Goal: Task Accomplishment & Management: Use online tool/utility

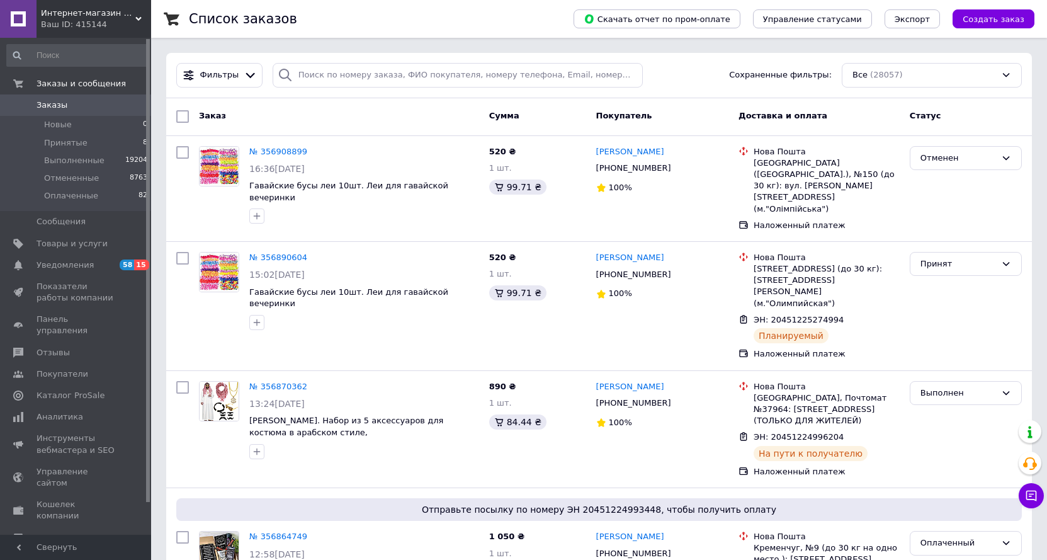
click at [86, 18] on span "Интернет-магазин "ЕXCLUSIVE"" at bounding box center [88, 13] width 94 height 11
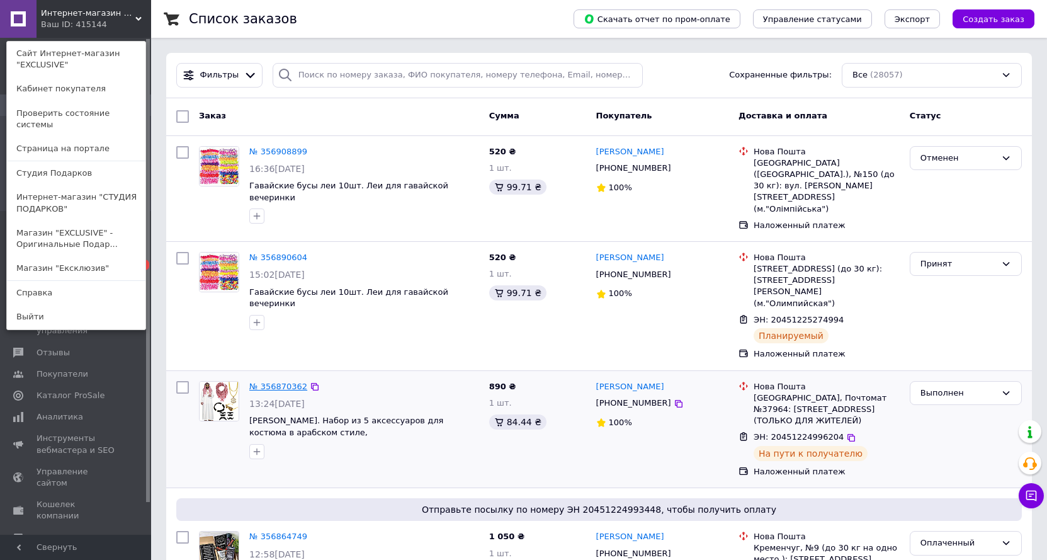
click at [284, 381] on link "№ 356870362" at bounding box center [278, 385] width 58 height 9
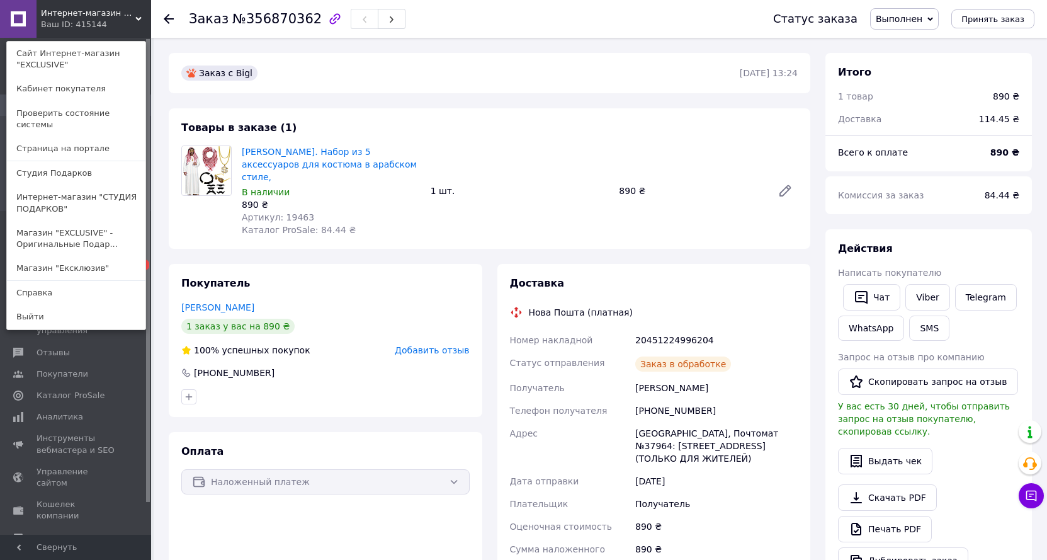
click at [295, 212] on span "Артикул: 19463" at bounding box center [278, 217] width 72 height 10
copy span "19463"
click at [78, 18] on span "Интернет-магазин "ЕXCLUSIVE"" at bounding box center [88, 13] width 94 height 11
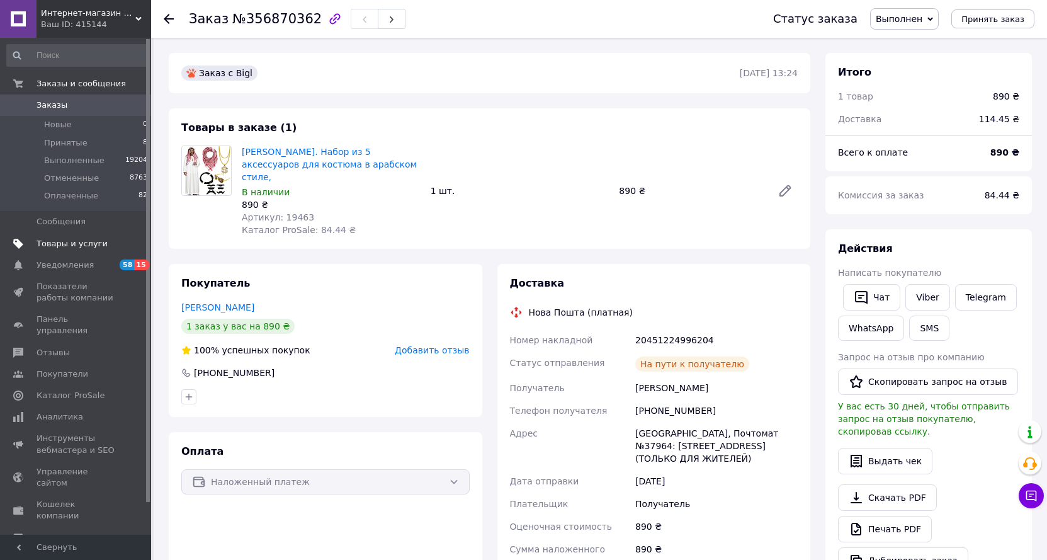
click at [80, 241] on span "Товары и услуги" at bounding box center [72, 243] width 71 height 11
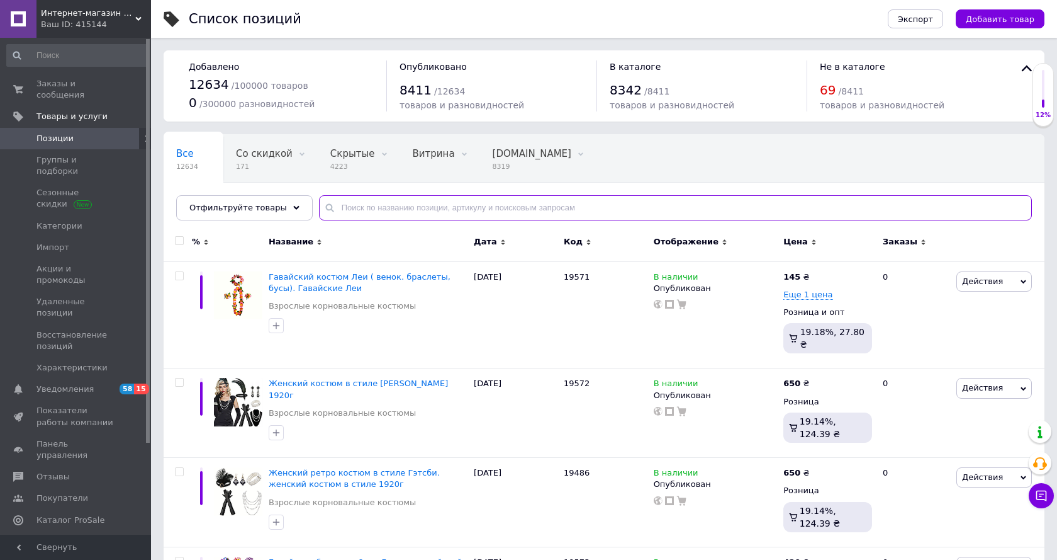
click at [475, 204] on input "text" at bounding box center [675, 207] width 713 height 25
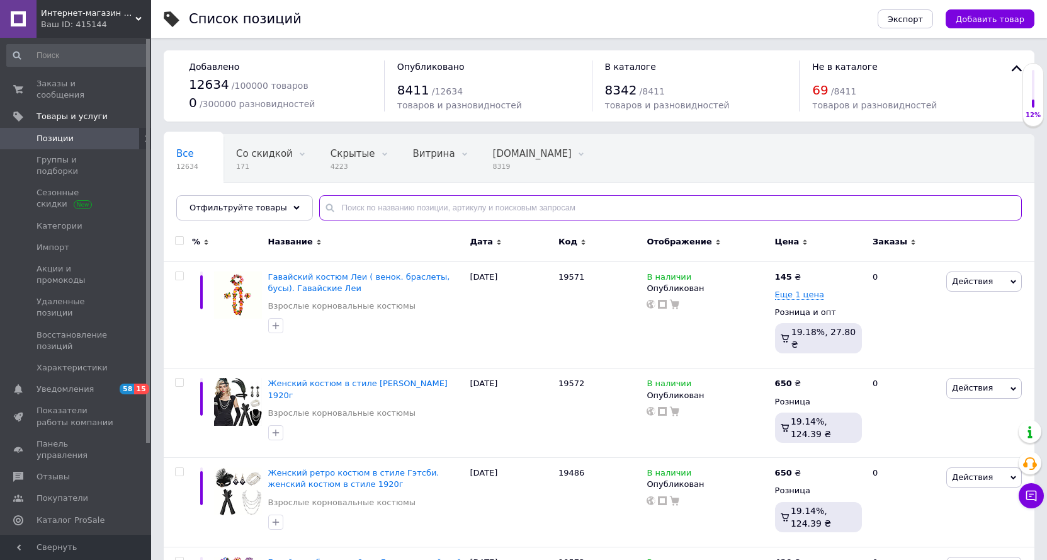
paste input "19463"
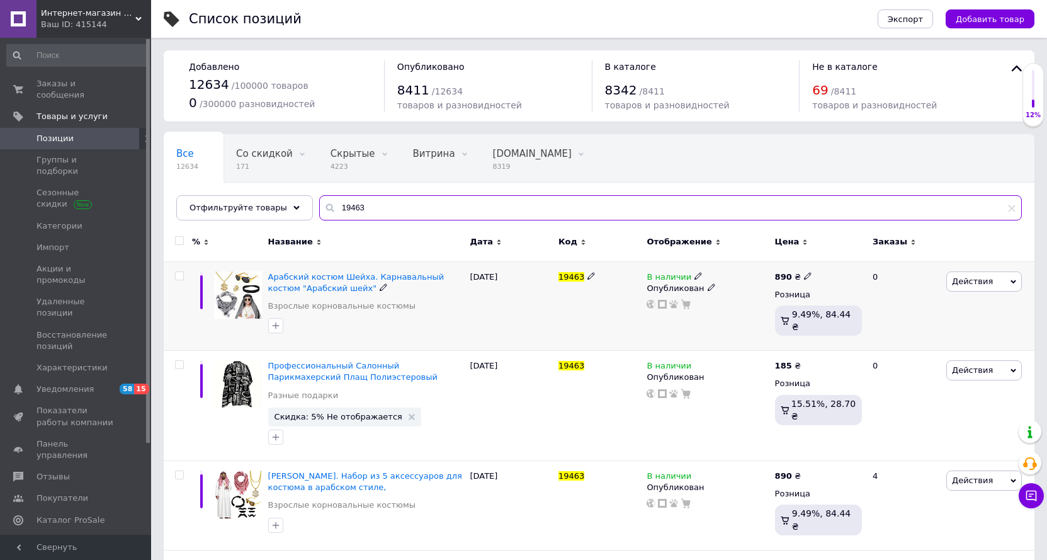
type input "19463"
click at [986, 285] on span "Действия" at bounding box center [972, 280] width 41 height 9
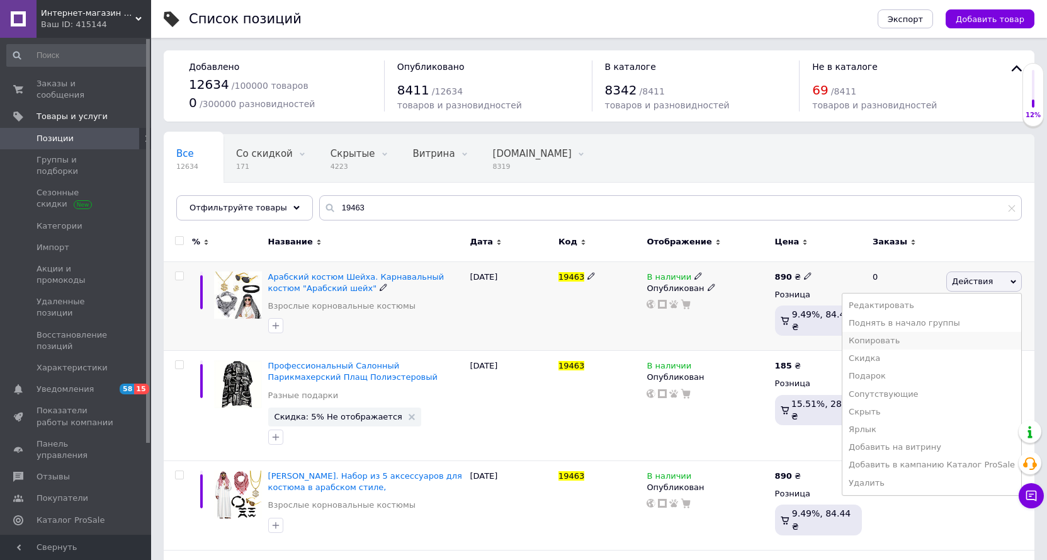
click at [889, 343] on li "Копировать" at bounding box center [931, 341] width 179 height 18
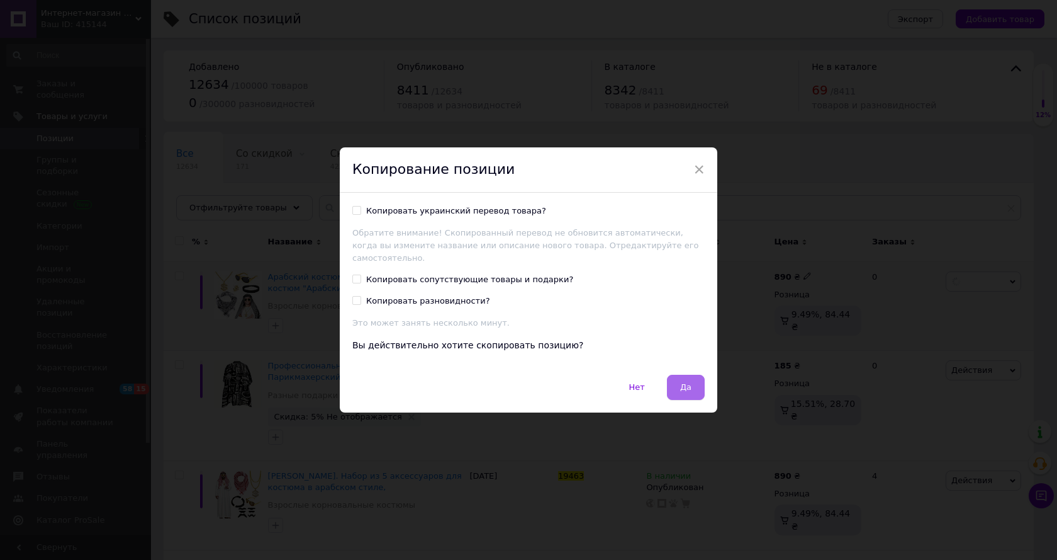
click at [691, 376] on button "Да" at bounding box center [686, 387] width 38 height 25
